Goal: Transaction & Acquisition: Purchase product/service

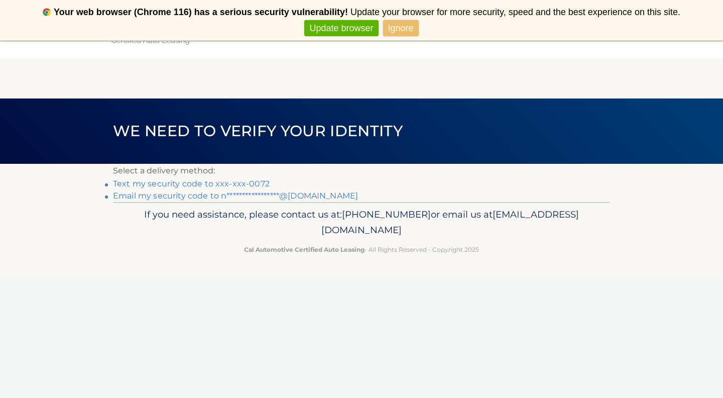
click at [404, 30] on link "Ignore" at bounding box center [401, 28] width 36 height 17
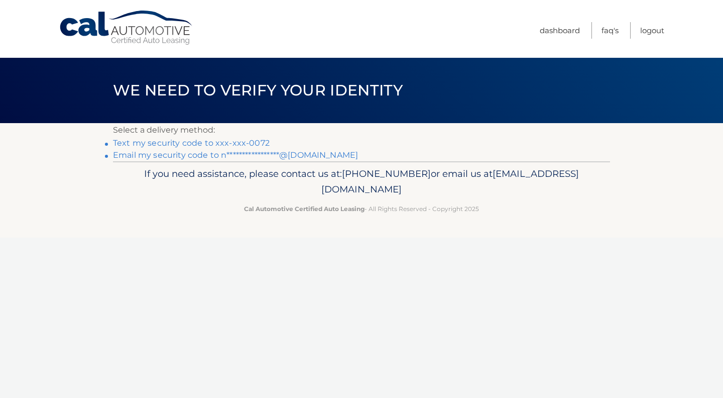
click at [193, 144] on link "Text my security code to xxx-xxx-0072" at bounding box center [191, 143] width 157 height 10
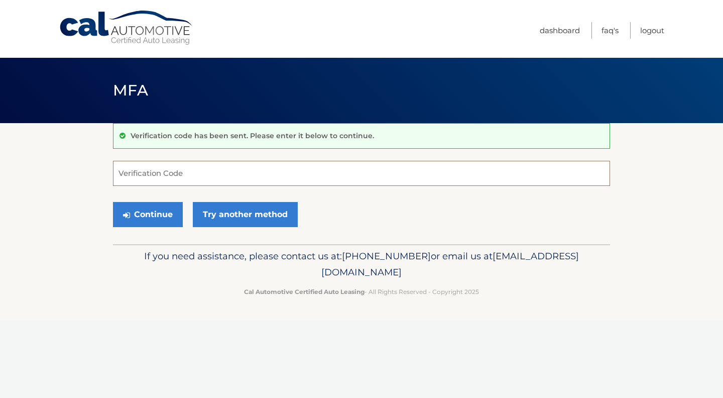
click at [149, 179] on input "Verification Code" at bounding box center [361, 173] width 497 height 25
type input "236189"
click at [113, 202] on button "Continue" at bounding box center [148, 214] width 70 height 25
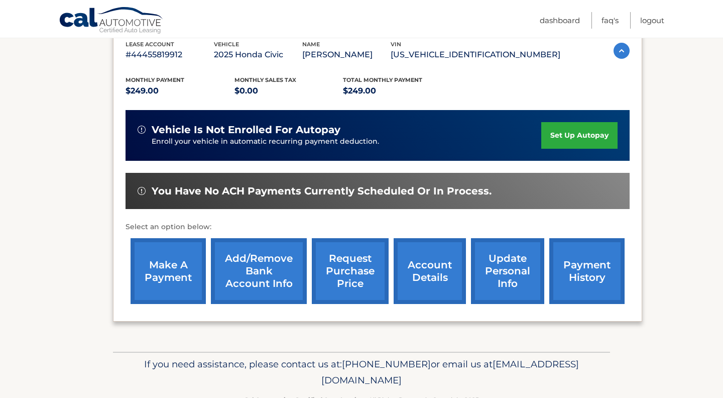
scroll to position [185, 0]
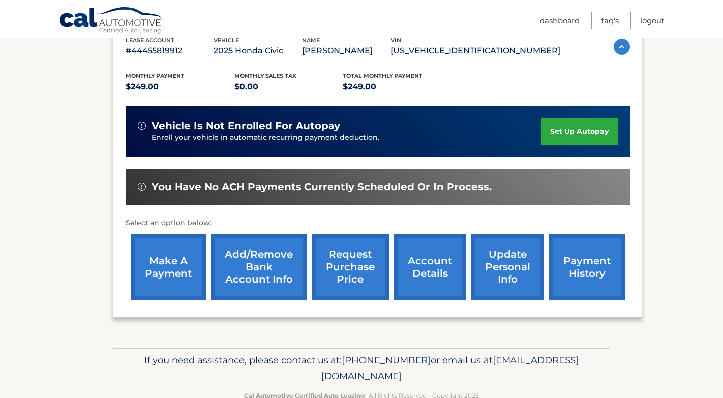
click at [187, 254] on link "make a payment" at bounding box center [168, 267] width 75 height 66
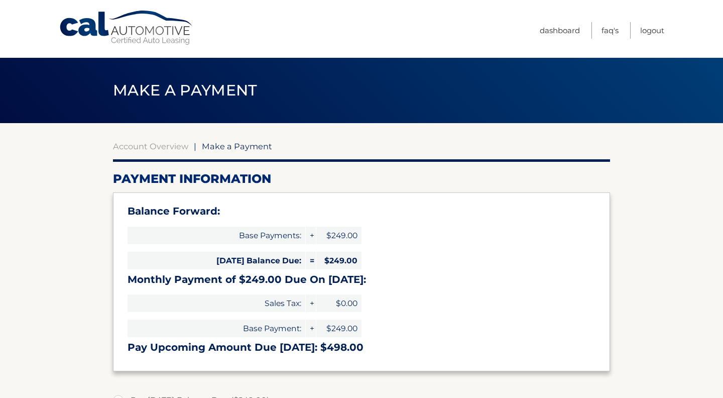
select select "YzU0M2ExNGMtNTU1Yi00YWRmLTkwNGUtNDgzMDIzN2UzNjgy"
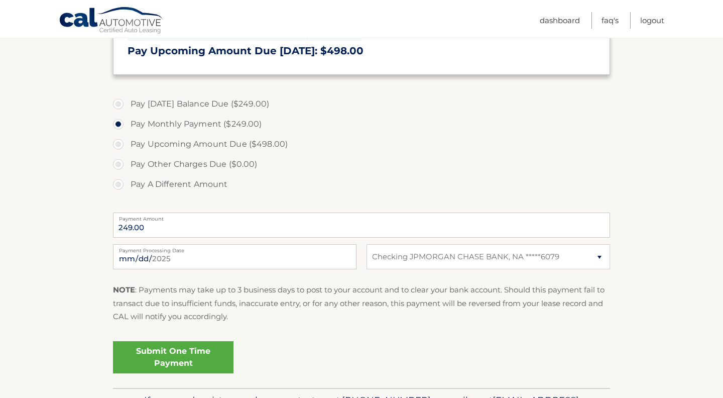
scroll to position [289, 0]
